Goal: Task Accomplishment & Management: Complete application form

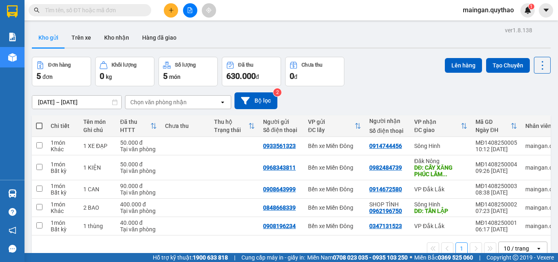
drag, startPoint x: 193, startPoint y: 2, endPoint x: 187, endPoint y: 9, distance: 9.6
click at [192, 5] on div "Kết quả tìm kiếm ( 0 ) Bộ lọc No Data maingan.quythao 1" at bounding box center [279, 10] width 558 height 20
click at [181, 11] on div at bounding box center [189, 10] width 61 height 14
click at [174, 15] on button at bounding box center [171, 10] width 14 height 14
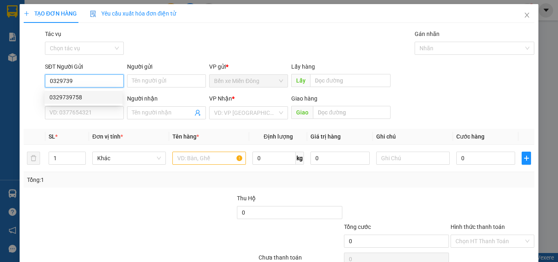
click at [90, 99] on div "0329739758" at bounding box center [83, 97] width 68 height 9
type input "0329739758"
type input "0935798328"
type input "0329739758"
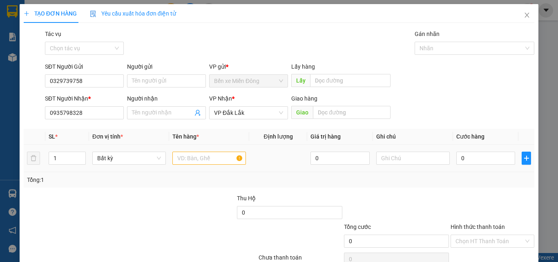
click at [206, 151] on div at bounding box center [210, 158] width 74 height 16
click at [193, 143] on th "Tên hàng *" at bounding box center [209, 137] width 80 height 16
click at [195, 151] on div at bounding box center [210, 158] width 74 height 16
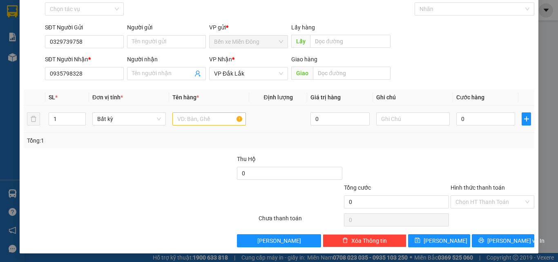
scroll to position [40, 0]
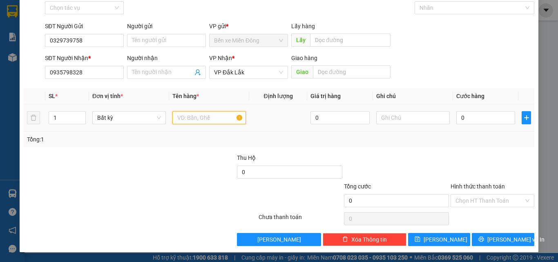
click at [181, 121] on input "text" at bounding box center [210, 117] width 74 height 13
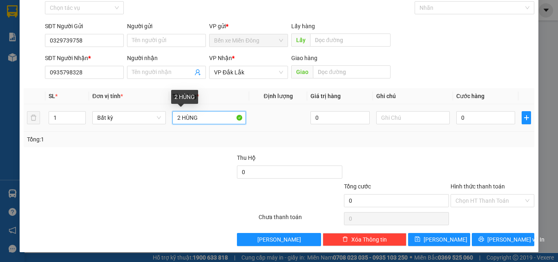
click at [180, 119] on input "2 HÙNG" at bounding box center [210, 117] width 74 height 13
type input "2 THÙNG"
click at [103, 80] on div "SĐT Người Nhận * 0935798328" at bounding box center [84, 68] width 79 height 29
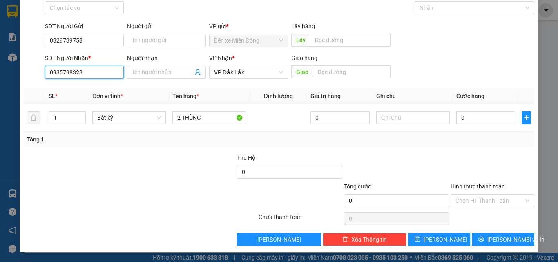
click at [103, 78] on input "0935798328" at bounding box center [84, 72] width 79 height 13
click at [491, 119] on input "0" at bounding box center [486, 117] width 59 height 13
type input "02"
type input "2"
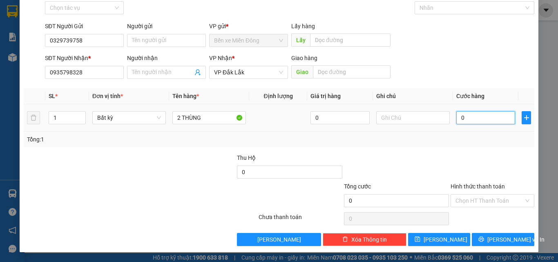
type input "2"
type input "020"
type input "20"
type input "0.200"
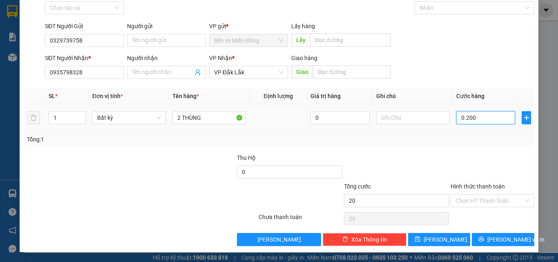
type input "200"
type input "200.000"
click at [505, 157] on div at bounding box center [492, 167] width 85 height 29
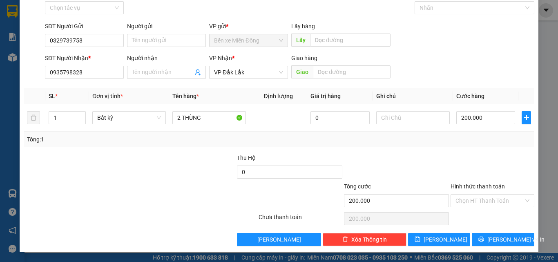
drag, startPoint x: 494, startPoint y: 195, endPoint x: 489, endPoint y: 177, distance: 19.5
click at [494, 195] on input "Hình thức thanh toán" at bounding box center [490, 201] width 68 height 12
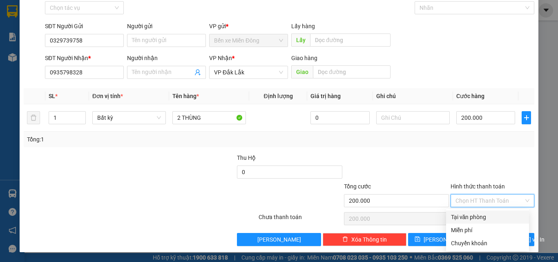
click at [493, 218] on div "Tại văn phòng" at bounding box center [487, 217] width 73 height 9
type input "0"
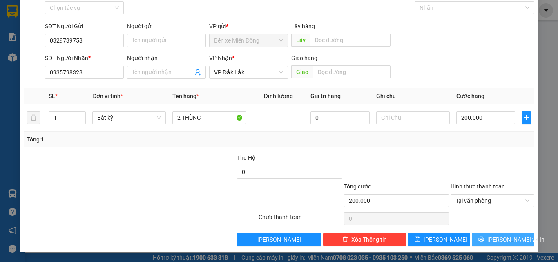
drag, startPoint x: 515, startPoint y: 242, endPoint x: 431, endPoint y: 188, distance: 99.7
click at [515, 242] on button "Lưu và In" at bounding box center [503, 239] width 63 height 13
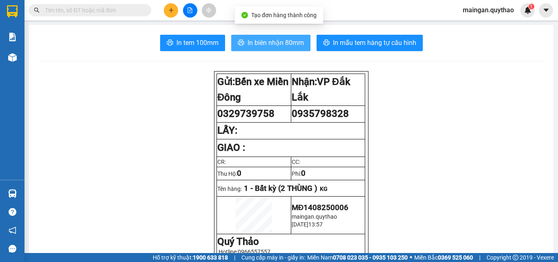
click at [275, 47] on span "In biên nhận 80mm" at bounding box center [276, 43] width 56 height 10
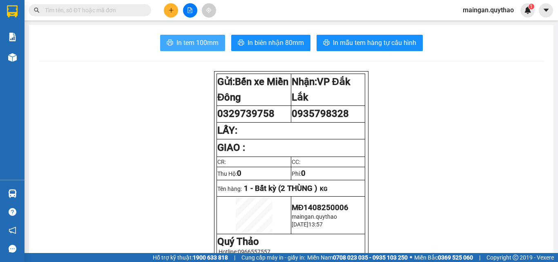
click at [210, 43] on span "In tem 100mm" at bounding box center [198, 43] width 42 height 10
click at [174, 9] on icon "plus" at bounding box center [171, 10] width 6 height 6
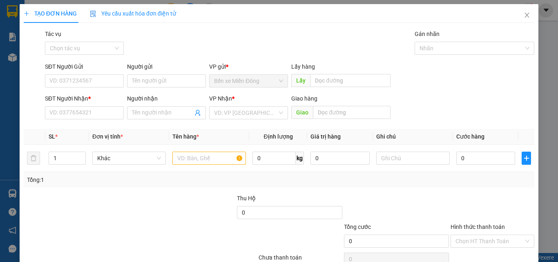
click at [106, 122] on div "SĐT Người Nhận * VD: 0377654321" at bounding box center [84, 108] width 79 height 29
click at [103, 112] on input "SĐT Người Nhận *" at bounding box center [84, 112] width 79 height 13
paste input "0935798328"
type input "0935798328"
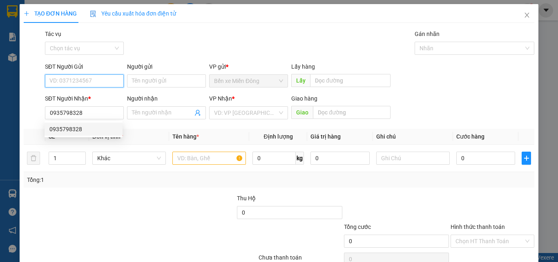
click at [98, 80] on input "SĐT Người Gửi" at bounding box center [84, 80] width 79 height 13
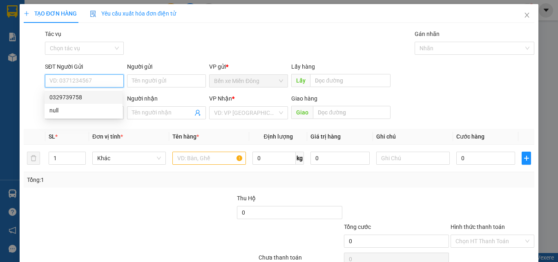
click at [97, 98] on div "0329739758" at bounding box center [83, 97] width 68 height 9
type input "0329739758"
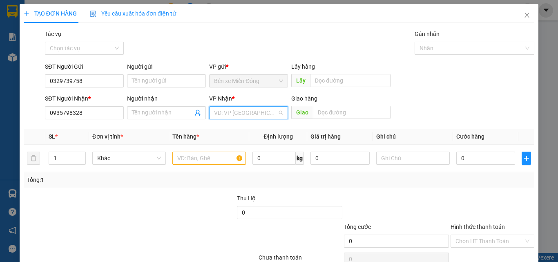
click at [259, 116] on input "search" at bounding box center [245, 113] width 63 height 12
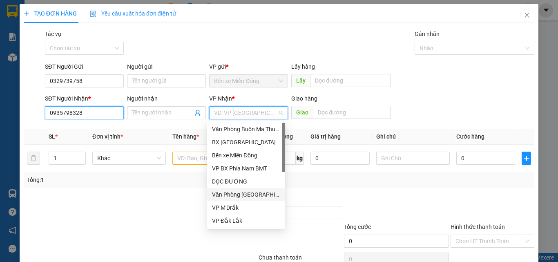
drag, startPoint x: 101, startPoint y: 115, endPoint x: 132, endPoint y: 156, distance: 51.7
click at [101, 116] on input "0935798328" at bounding box center [84, 112] width 79 height 13
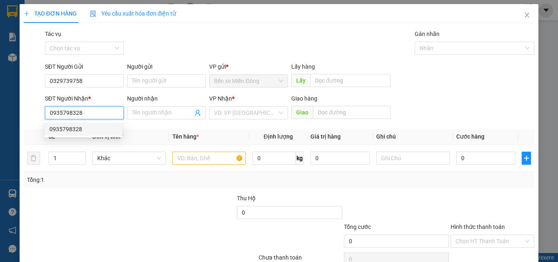
click at [101, 129] on div "0935798328" at bounding box center [83, 129] width 68 height 9
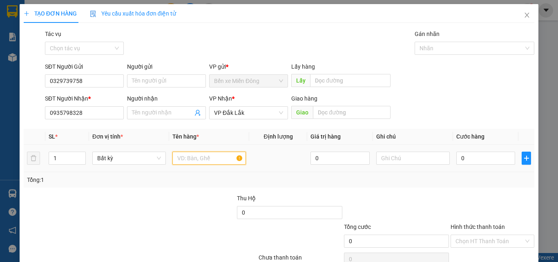
click at [194, 158] on input "text" at bounding box center [210, 158] width 74 height 13
type input "Ư"
type input "2 THÙNG"
click at [477, 164] on input "0" at bounding box center [486, 158] width 59 height 13
type input "01"
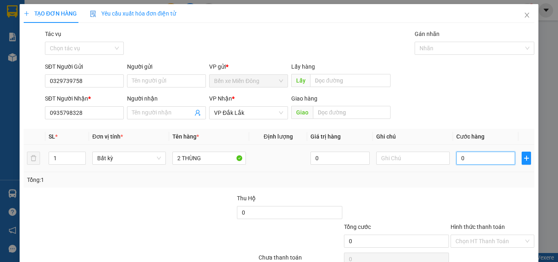
type input "1"
type input "014"
type input "14"
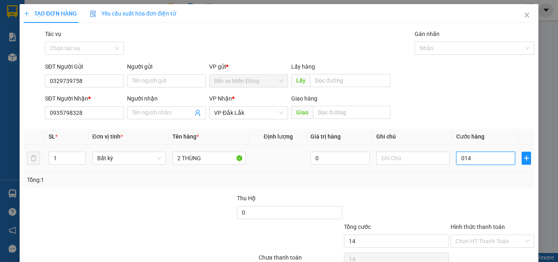
type input "0.140"
type input "140"
type input "140.000"
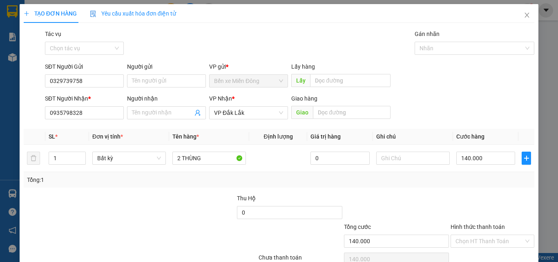
drag, startPoint x: 473, startPoint y: 207, endPoint x: 475, endPoint y: 248, distance: 40.9
click at [474, 210] on div at bounding box center [492, 208] width 85 height 29
drag, startPoint x: 476, startPoint y: 242, endPoint x: 466, endPoint y: 184, distance: 58.9
click at [476, 239] on input "Hình thức thanh toán" at bounding box center [490, 241] width 68 height 12
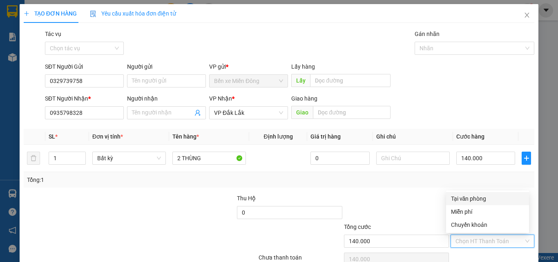
drag, startPoint x: 466, startPoint y: 197, endPoint x: 467, endPoint y: 201, distance: 4.6
click at [466, 197] on div "Tại văn phòng" at bounding box center [487, 198] width 73 height 9
type input "0"
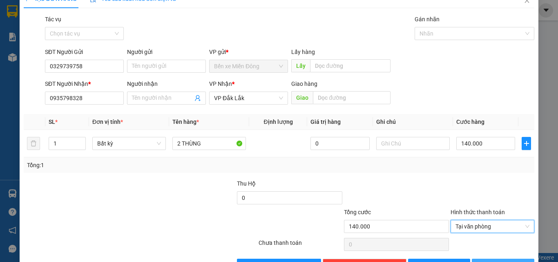
scroll to position [40, 0]
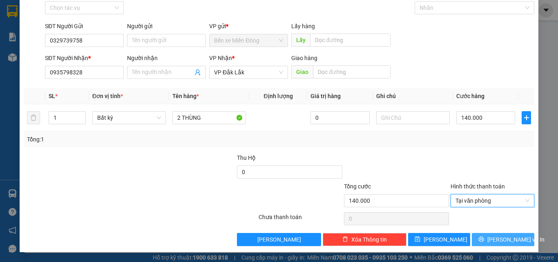
click at [473, 242] on button "Lưu và In" at bounding box center [503, 239] width 63 height 13
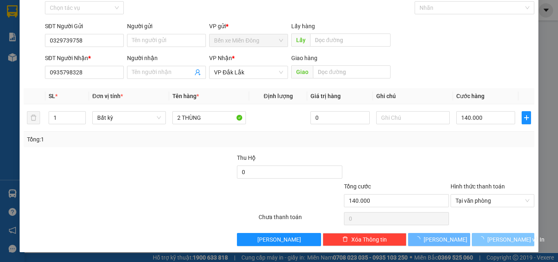
click at [473, 242] on button "Lưu và In" at bounding box center [503, 239] width 63 height 13
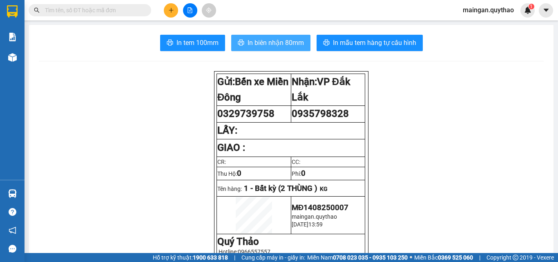
click at [291, 42] on span "In biên nhận 80mm" at bounding box center [276, 43] width 56 height 10
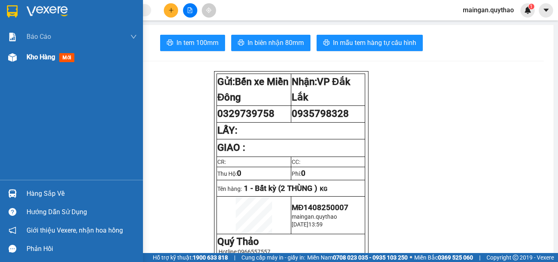
click at [69, 66] on div "Kho hàng mới" at bounding box center [82, 57] width 110 height 20
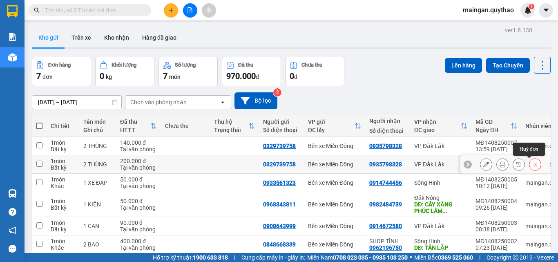
click at [530, 165] on button at bounding box center [535, 164] width 11 height 14
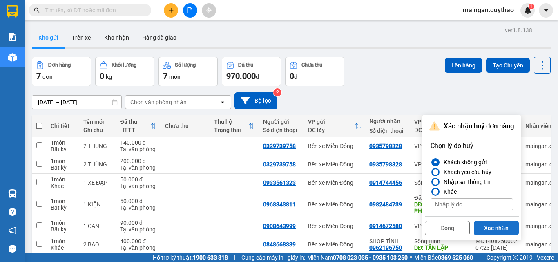
click at [511, 226] on button "Xác nhận" at bounding box center [496, 228] width 45 height 15
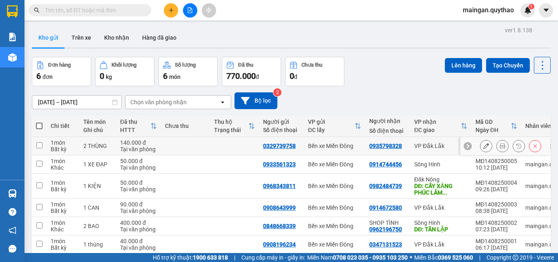
click at [497, 146] on button at bounding box center [502, 146] width 11 height 14
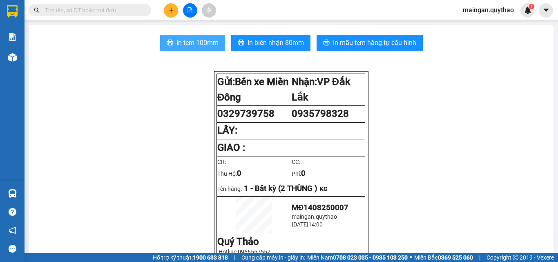
drag, startPoint x: 220, startPoint y: 45, endPoint x: 214, endPoint y: 46, distance: 6.1
click at [220, 46] on button "In tem 100mm" at bounding box center [192, 43] width 65 height 16
click at [208, 47] on span "In tem 100mm" at bounding box center [198, 43] width 42 height 10
drag, startPoint x: 76, startPoint y: 95, endPoint x: 95, endPoint y: 259, distance: 164.6
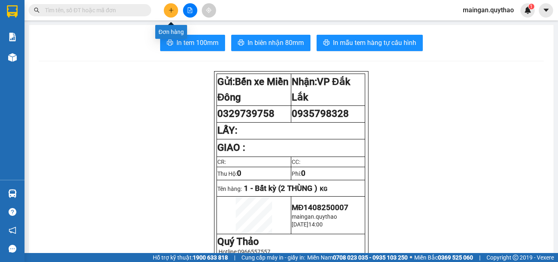
click at [168, 14] on button at bounding box center [171, 10] width 14 height 14
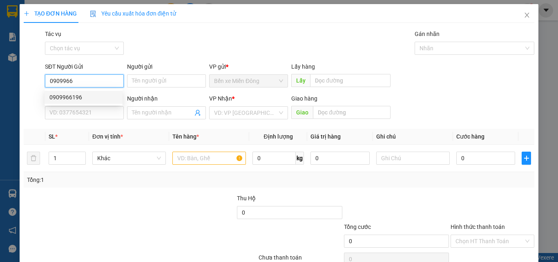
click at [72, 101] on div "0909966196" at bounding box center [83, 97] width 68 height 9
type input "0909966196"
type input "0979347272"
type input "0909966196"
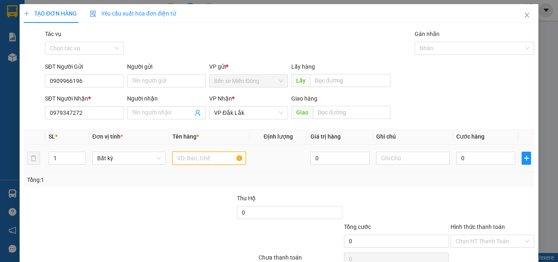
click at [212, 160] on input "text" at bounding box center [210, 158] width 74 height 13
type input "1 THÙNG"
click at [473, 150] on div "0" at bounding box center [486, 158] width 59 height 16
click at [470, 157] on input "0" at bounding box center [486, 158] width 59 height 13
type input "01"
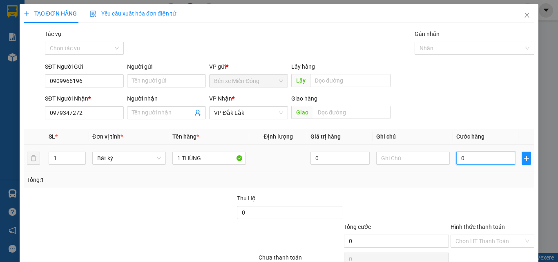
type input "1"
type input "012"
type input "12"
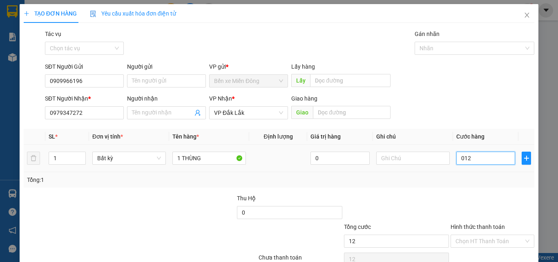
type input "0.129"
type input "129"
type input "012"
type input "12"
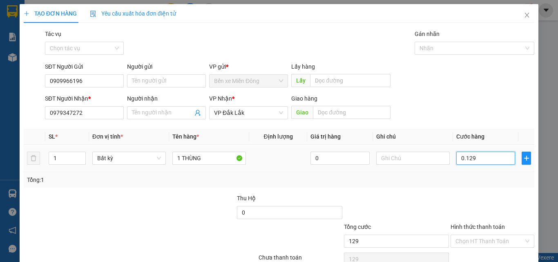
type input "12"
type input "0.120"
type input "120"
type input "120.000"
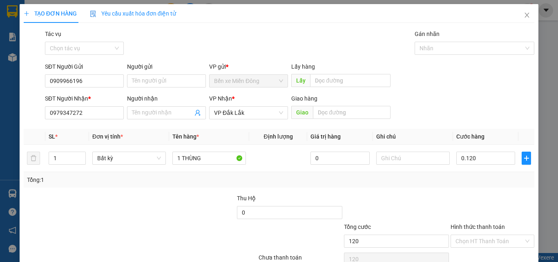
type input "120.000"
click at [475, 209] on div at bounding box center [492, 208] width 85 height 29
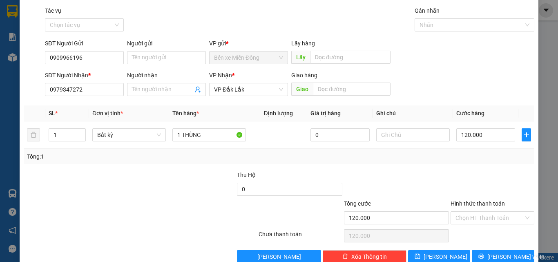
scroll to position [40, 0]
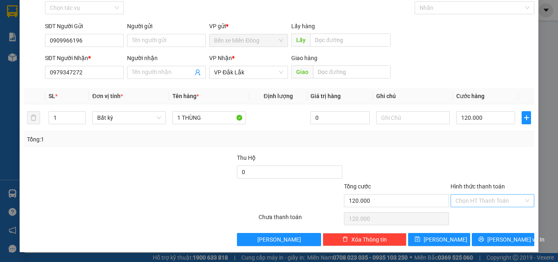
click at [489, 202] on input "Hình thức thanh toán" at bounding box center [490, 201] width 68 height 12
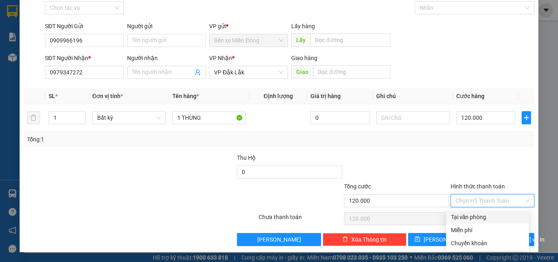
click at [479, 214] on div "Tại văn phòng" at bounding box center [487, 217] width 73 height 9
type input "0"
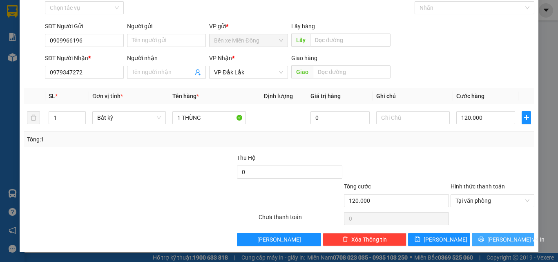
click at [482, 238] on icon "printer" at bounding box center [482, 239] width 6 height 6
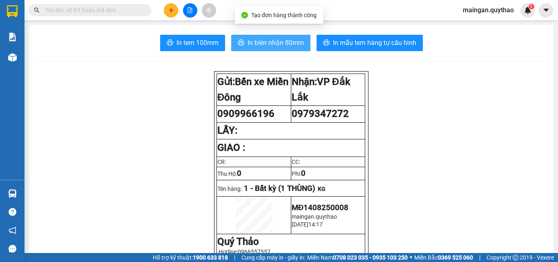
click at [233, 38] on button "In biên nhận 80mm" at bounding box center [270, 43] width 79 height 16
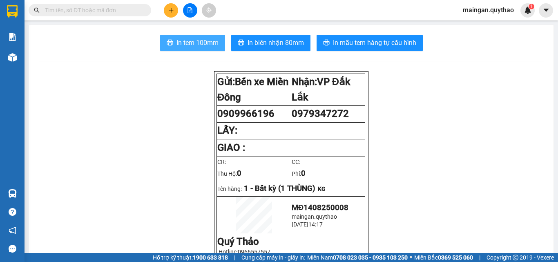
click at [202, 42] on span "In tem 100mm" at bounding box center [198, 43] width 42 height 10
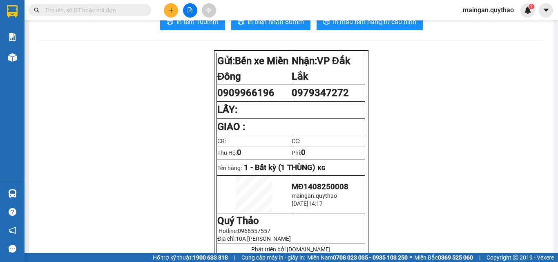
scroll to position [41, 0]
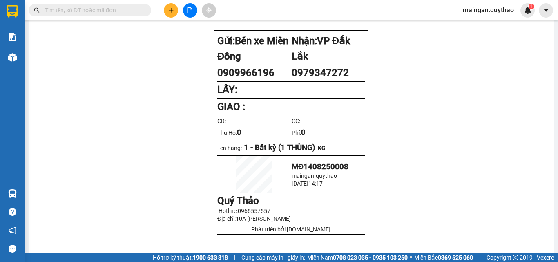
drag, startPoint x: 158, startPoint y: 12, endPoint x: 162, endPoint y: 0, distance: 12.7
click at [162, 0] on div "Kết quả tìm kiếm ( 0 ) Bộ lọc No Data maingan.quythao 1" at bounding box center [279, 10] width 558 height 20
click at [168, 7] on icon "plus" at bounding box center [171, 10] width 6 height 6
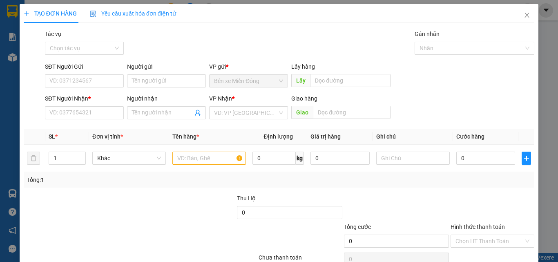
drag, startPoint x: 42, startPoint y: 192, endPoint x: 239, endPoint y: 81, distance: 226.4
click at [248, 76] on div "VP gửi * Bến xe Miền Đông" at bounding box center [248, 76] width 79 height 29
click at [95, 81] on input "SĐT Người Gửi" at bounding box center [84, 80] width 79 height 13
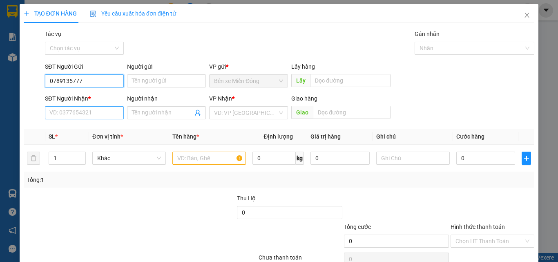
type input "0789135777"
click at [95, 108] on input "SĐT Người Nhận *" at bounding box center [84, 112] width 79 height 13
type input "0965921650"
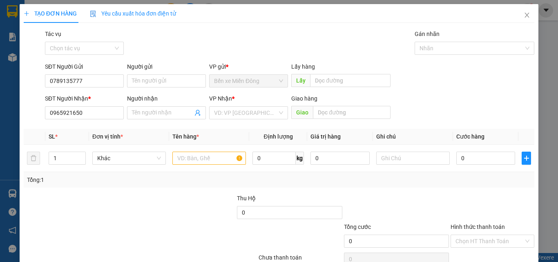
drag, startPoint x: 258, startPoint y: 105, endPoint x: 224, endPoint y: 182, distance: 84.0
click at [257, 108] on div "VP Nhận * VD: VP Sài Gòn" at bounding box center [248, 108] width 79 height 29
drag, startPoint x: 257, startPoint y: 114, endPoint x: 258, endPoint y: 118, distance: 4.4
click at [258, 118] on input "search" at bounding box center [245, 113] width 63 height 12
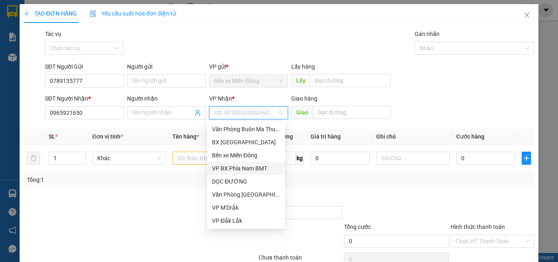
click at [247, 171] on div "VP BX Phía Nam BMT" at bounding box center [246, 168] width 68 height 9
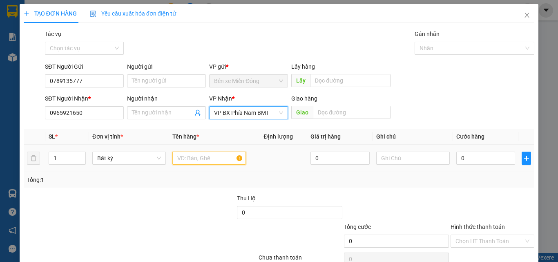
drag, startPoint x: 181, startPoint y: 155, endPoint x: 198, endPoint y: 168, distance: 21.4
click at [188, 161] on input "text" at bounding box center [210, 158] width 74 height 13
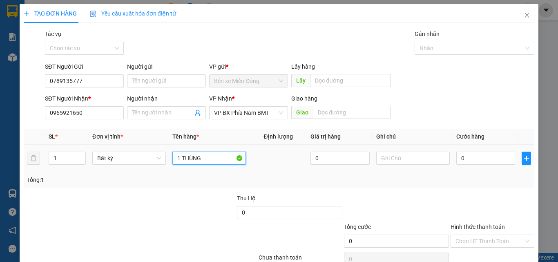
type input "1 THÙNG"
drag, startPoint x: 471, startPoint y: 150, endPoint x: 485, endPoint y: 165, distance: 20.2
click at [471, 153] on div "0" at bounding box center [486, 158] width 59 height 16
type input "05"
type input "5"
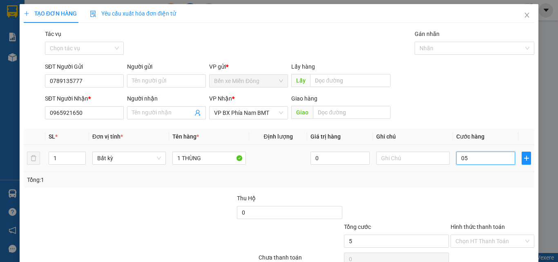
type input "5"
type input "050"
type input "50"
drag, startPoint x: 485, startPoint y: 210, endPoint x: 488, endPoint y: 215, distance: 5.9
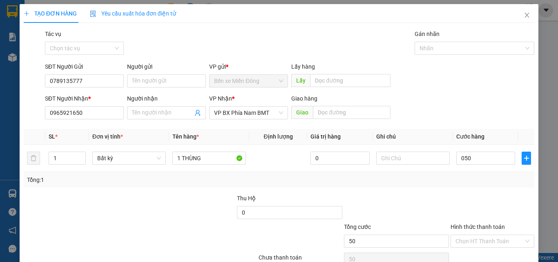
click at [486, 212] on div at bounding box center [492, 208] width 85 height 29
type input "50.000"
drag, startPoint x: 484, startPoint y: 242, endPoint x: 482, endPoint y: 234, distance: 7.9
click at [484, 242] on input "Hình thức thanh toán" at bounding box center [490, 241] width 68 height 12
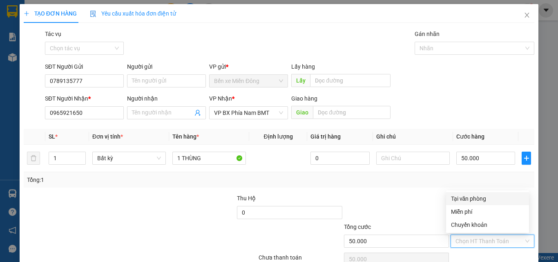
click at [476, 195] on div "Tại văn phòng" at bounding box center [487, 198] width 73 height 9
type input "0"
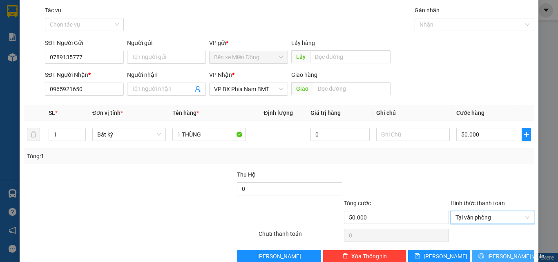
scroll to position [40, 0]
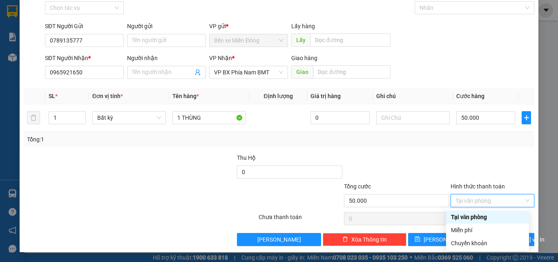
click at [504, 218] on div "Tại văn phòng" at bounding box center [487, 217] width 73 height 9
click at [481, 215] on div "Tại văn phòng" at bounding box center [487, 217] width 73 height 9
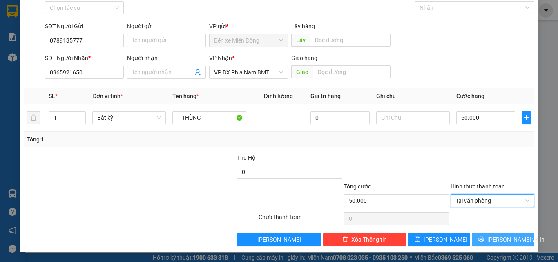
click at [504, 243] on span "Lưu và In" at bounding box center [516, 239] width 57 height 9
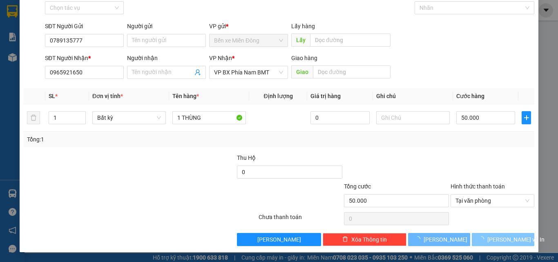
click at [505, 242] on span "Lưu và In" at bounding box center [516, 239] width 57 height 9
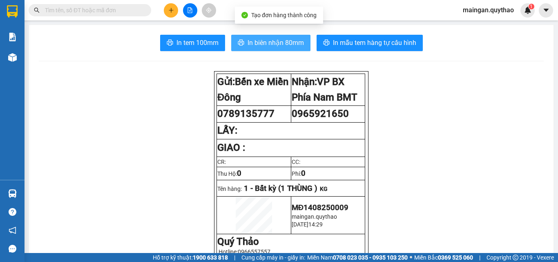
click at [257, 40] on span "In biên nhận 80mm" at bounding box center [276, 43] width 56 height 10
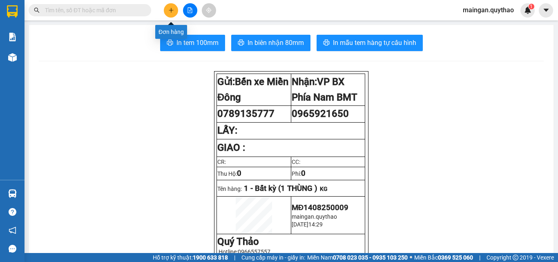
click at [174, 9] on button at bounding box center [171, 10] width 14 height 14
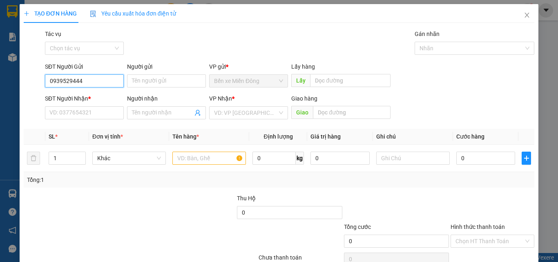
type input "0939529444"
click at [91, 120] on div "SĐT Người Nhận * VD: 0377654321" at bounding box center [84, 108] width 79 height 29
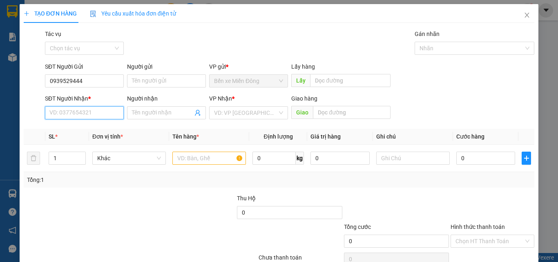
click at [94, 114] on input "SĐT Người Nhận *" at bounding box center [84, 112] width 79 height 13
drag, startPoint x: 71, startPoint y: 128, endPoint x: 81, endPoint y: 111, distance: 20.5
click at [71, 128] on div "0905838252" at bounding box center [83, 129] width 68 height 9
type input "0905838252"
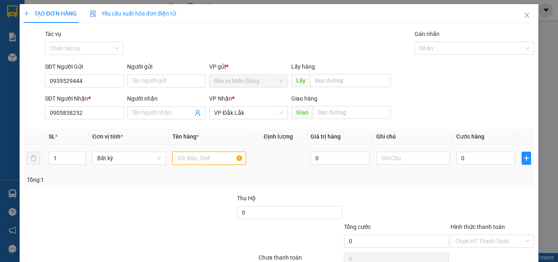
click at [205, 152] on input "text" at bounding box center [210, 158] width 74 height 13
type input "1 THÙNG"
click at [494, 159] on input "0" at bounding box center [486, 158] width 59 height 13
type input "07"
type input "7"
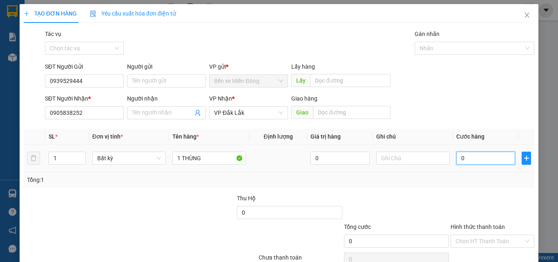
type input "7"
type input "070"
type input "70"
type input "70.000"
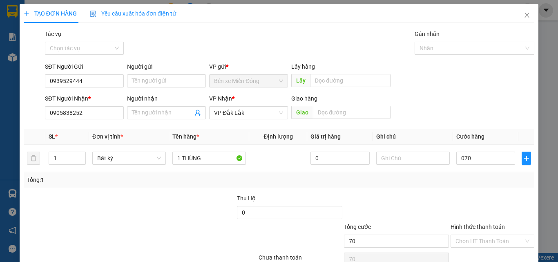
type input "70.000"
click at [487, 216] on div at bounding box center [492, 208] width 85 height 29
drag, startPoint x: 483, startPoint y: 244, endPoint x: 483, endPoint y: 236, distance: 8.2
click at [484, 245] on input "Hình thức thanh toán" at bounding box center [490, 241] width 68 height 12
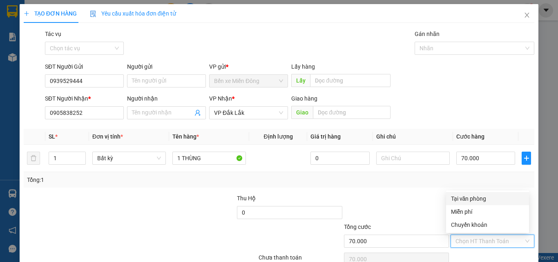
click at [475, 195] on div "Tại văn phòng" at bounding box center [487, 198] width 73 height 9
type input "0"
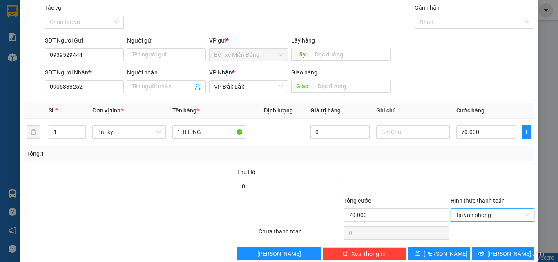
scroll to position [40, 0]
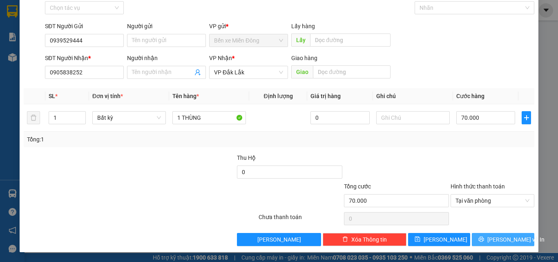
click at [511, 239] on span "Lưu và In" at bounding box center [516, 239] width 57 height 9
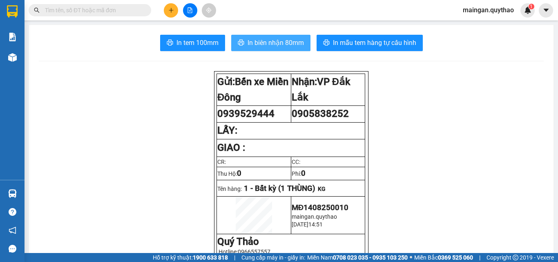
click at [284, 37] on button "In biên nhận 80mm" at bounding box center [270, 43] width 79 height 16
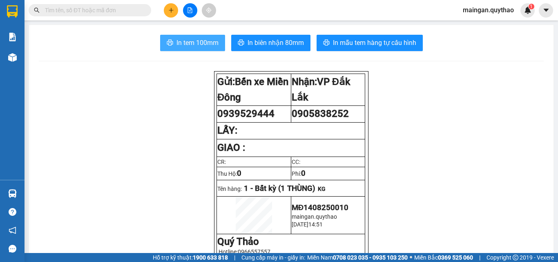
click at [208, 49] on button "In tem 100mm" at bounding box center [192, 43] width 65 height 16
drag, startPoint x: 435, startPoint y: 240, endPoint x: 436, endPoint y: 235, distance: 5.5
click at [165, 9] on button at bounding box center [171, 10] width 14 height 14
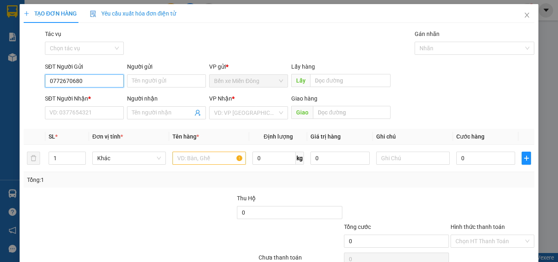
type input "0772670680"
click at [111, 121] on div "SĐT Người Nhận * VD: 0377654321" at bounding box center [84, 108] width 79 height 29
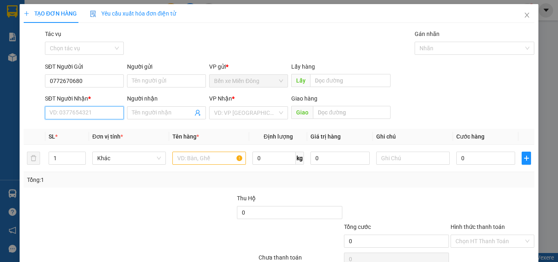
click at [107, 116] on input "SĐT Người Nhận *" at bounding box center [84, 112] width 79 height 13
click at [66, 132] on div "0982259047 - 0975579842" at bounding box center [83, 129] width 69 height 9
type input "0982259047"
type input "0975579842"
type input "KM23"
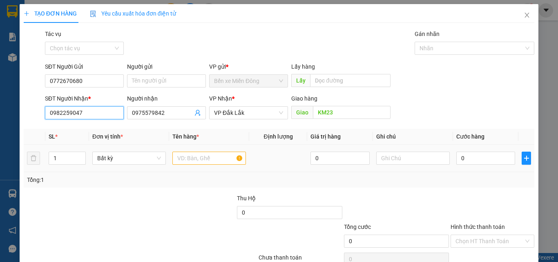
type input "0982259047"
click at [192, 157] on input "text" at bounding box center [210, 158] width 74 height 13
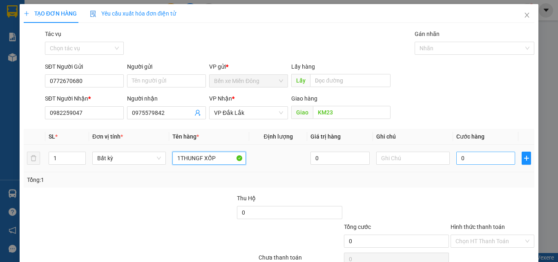
type input "1THUNGF XỐP"
click at [472, 157] on input "0" at bounding box center [486, 158] width 59 height 13
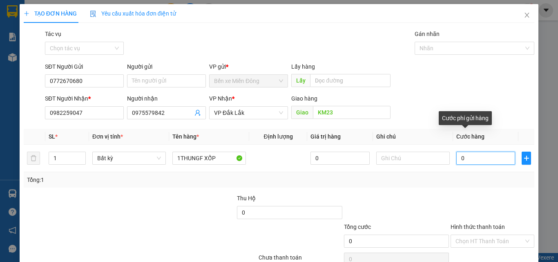
type input "01"
type input "1"
type input "010"
type input "10"
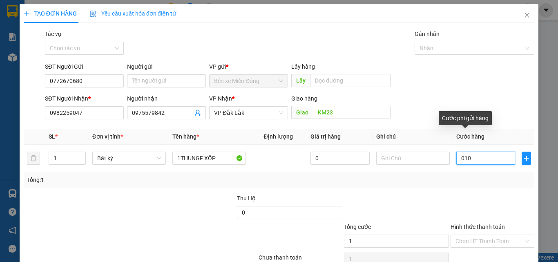
type input "10"
type input "0.100"
type input "100"
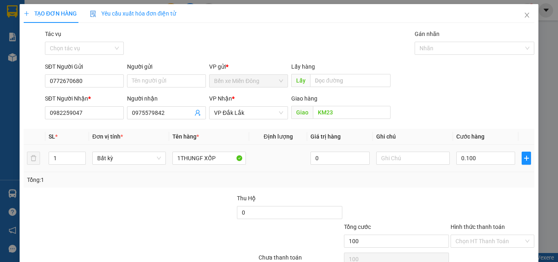
type input "100.000"
click at [436, 194] on div "Transit Pickup Surcharge Ids Transit Deliver Surcharge Ids Transit Deliver Surc…" at bounding box center [279, 157] width 511 height 257
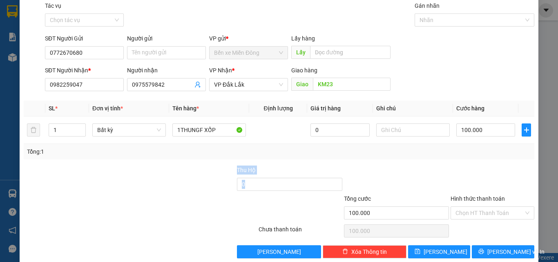
scroll to position [40, 0]
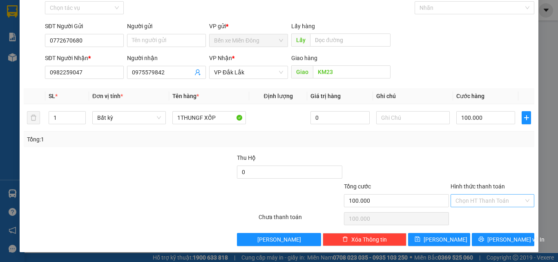
click at [471, 205] on input "Hình thức thanh toán" at bounding box center [490, 201] width 68 height 12
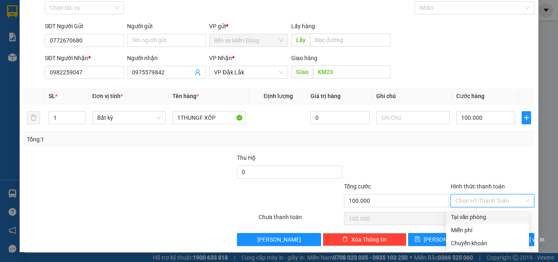
click at [475, 218] on div "Tại văn phòng" at bounding box center [487, 217] width 73 height 9
type input "0"
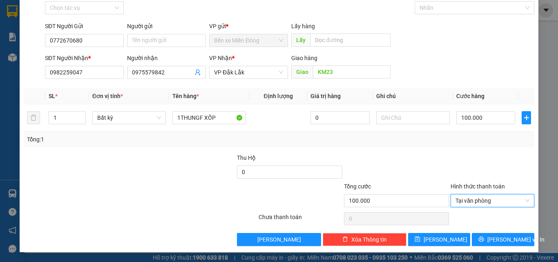
click at [490, 247] on div "TẠO ĐƠN HÀNG Yêu cầu xuất hóa đơn điện tử Transit Pickup Surcharge Ids Transit …" at bounding box center [279, 108] width 519 height 289
click at [490, 245] on button "Lưu và In" at bounding box center [503, 239] width 63 height 13
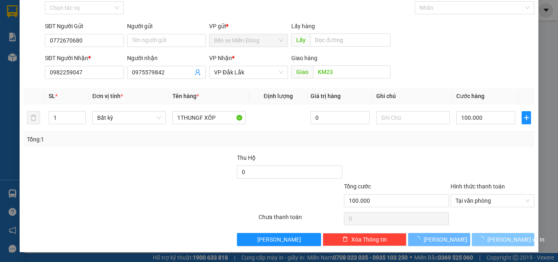
click at [490, 244] on button "Lưu và In" at bounding box center [503, 239] width 63 height 13
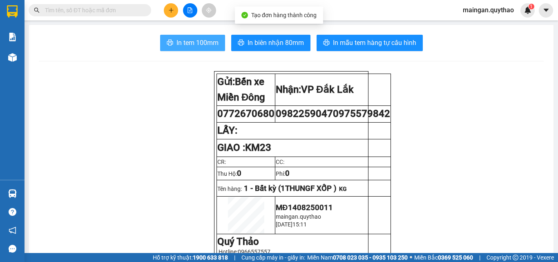
drag, startPoint x: 182, startPoint y: 46, endPoint x: 204, endPoint y: 53, distance: 22.9
click at [183, 46] on span "In tem 100mm" at bounding box center [198, 43] width 42 height 10
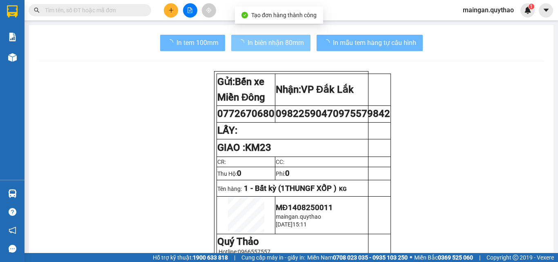
click at [258, 39] on span "In biên nhận 80mm" at bounding box center [276, 43] width 56 height 10
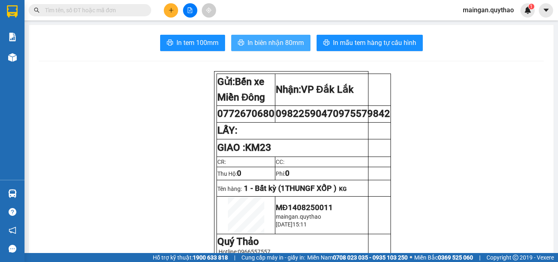
click at [258, 41] on span "In biên nhận 80mm" at bounding box center [276, 43] width 56 height 10
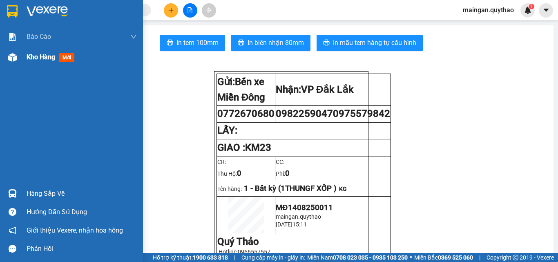
click at [54, 49] on div "Kho hàng mới" at bounding box center [82, 57] width 110 height 20
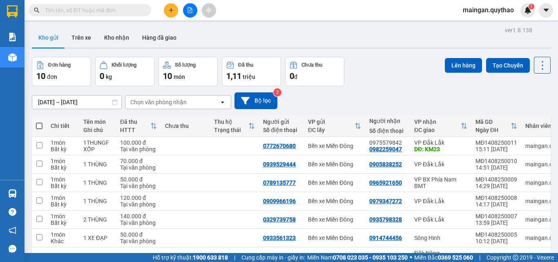
click at [71, 103] on input "[DATE] – [DATE]" at bounding box center [76, 102] width 89 height 13
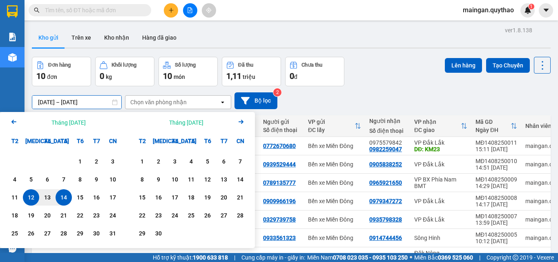
click at [64, 197] on div "14" at bounding box center [63, 198] width 11 height 10
type input "14/08/2025 – 14/08/2025"
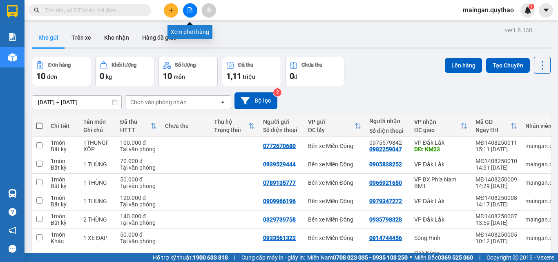
click at [175, 12] on button at bounding box center [171, 10] width 14 height 14
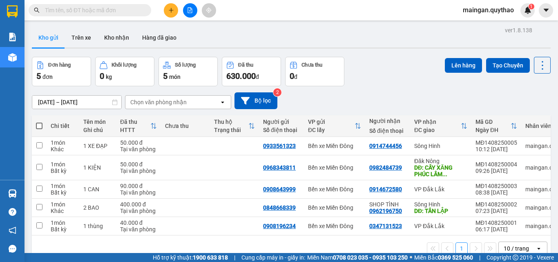
click at [122, 12] on input "text" at bounding box center [93, 10] width 96 height 9
paste input "0935798328"
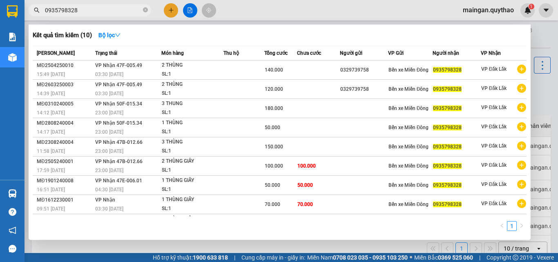
type input "0935798328"
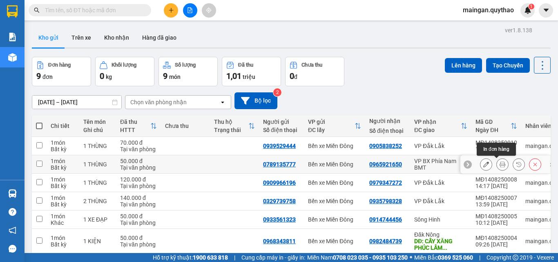
click at [497, 168] on button at bounding box center [502, 164] width 11 height 14
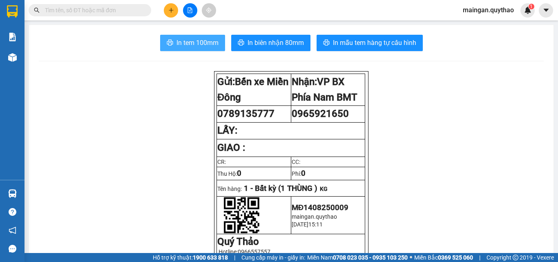
click at [209, 50] on button "In tem 100mm" at bounding box center [192, 43] width 65 height 16
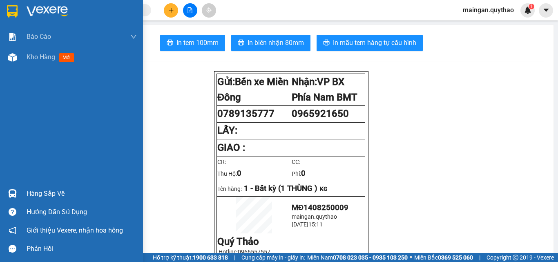
click at [50, 69] on div "Báo cáo Báo cáo dòng tiền (nhân viên) Doanh số tạo đơn theo VP gửi (nhân viên) …" at bounding box center [71, 103] width 143 height 153
click at [40, 64] on div "Kho hàng mới" at bounding box center [82, 57] width 110 height 20
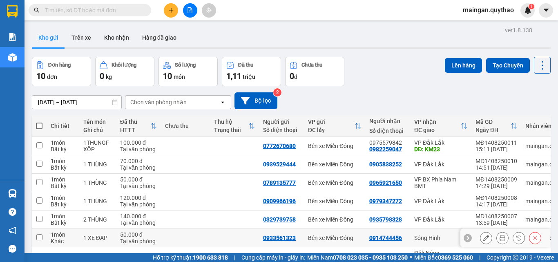
click at [500, 241] on icon at bounding box center [503, 238] width 6 height 6
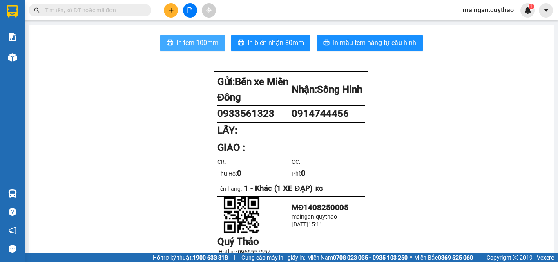
click at [196, 47] on span "In tem 100mm" at bounding box center [198, 43] width 42 height 10
click at [202, 48] on span "In tem 100mm" at bounding box center [198, 43] width 42 height 10
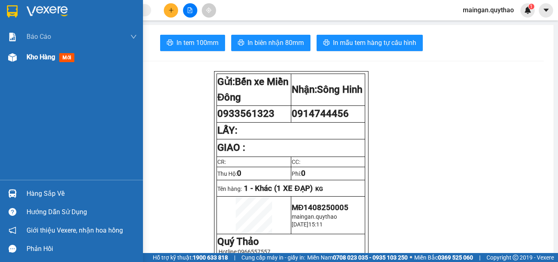
click at [16, 62] on div at bounding box center [12, 57] width 14 height 14
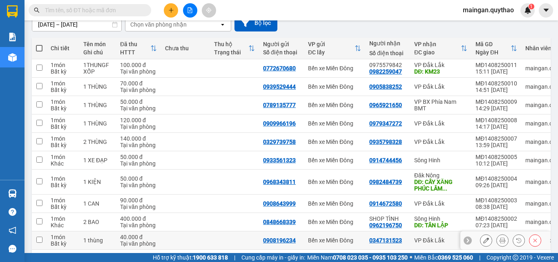
scroll to position [110, 0]
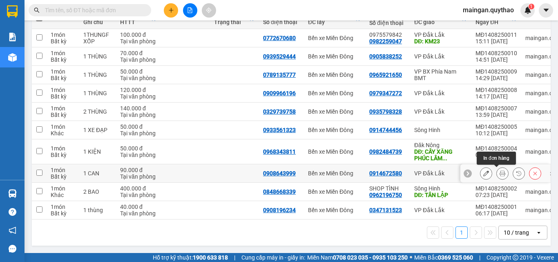
click at [497, 173] on button at bounding box center [502, 173] width 11 height 14
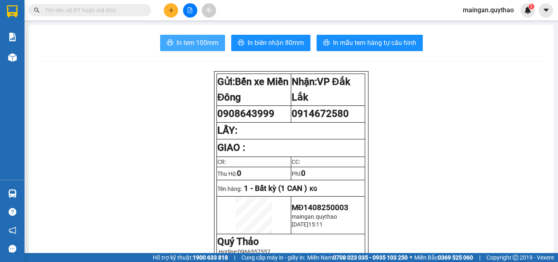
click at [209, 43] on span "In tem 100mm" at bounding box center [198, 43] width 42 height 10
